Goal: Task Accomplishment & Management: Use online tool/utility

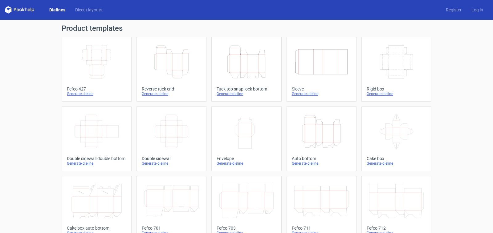
click at [242, 65] on icon "Height Depth Width" at bounding box center [246, 62] width 55 height 35
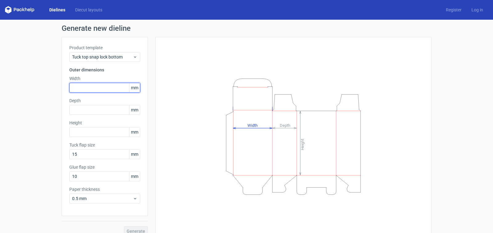
click at [77, 91] on input "text" at bounding box center [104, 88] width 71 height 10
type input "140"
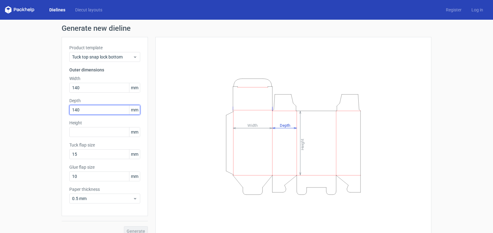
type input "140"
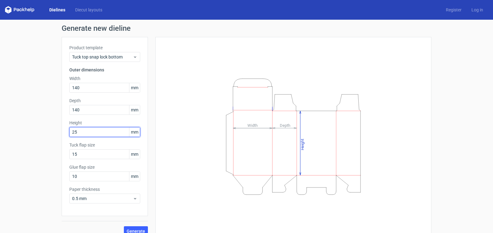
type input "2"
type input "65"
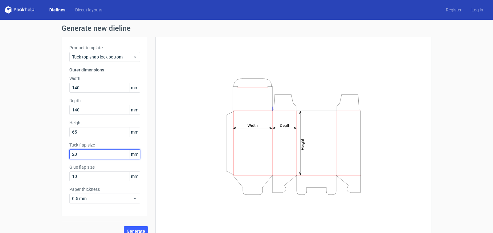
type input "20"
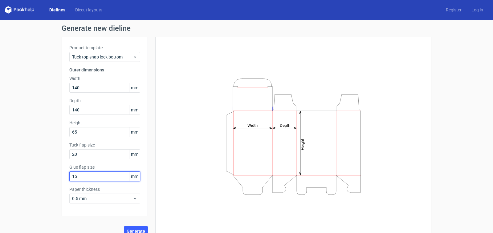
type input "15"
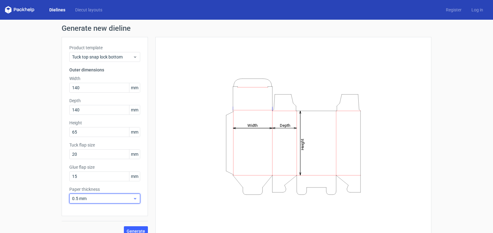
click at [122, 199] on span "0.5 mm" at bounding box center [102, 199] width 61 height 6
click at [104, 195] on div "0.5 mm" at bounding box center [104, 199] width 71 height 10
click at [135, 229] on button "Generate" at bounding box center [136, 231] width 24 height 10
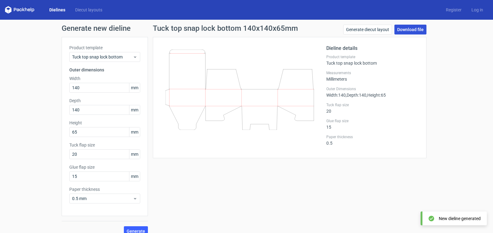
click at [406, 26] on link "Download file" at bounding box center [410, 30] width 32 height 10
